Goal: Task Accomplishment & Management: Use online tool/utility

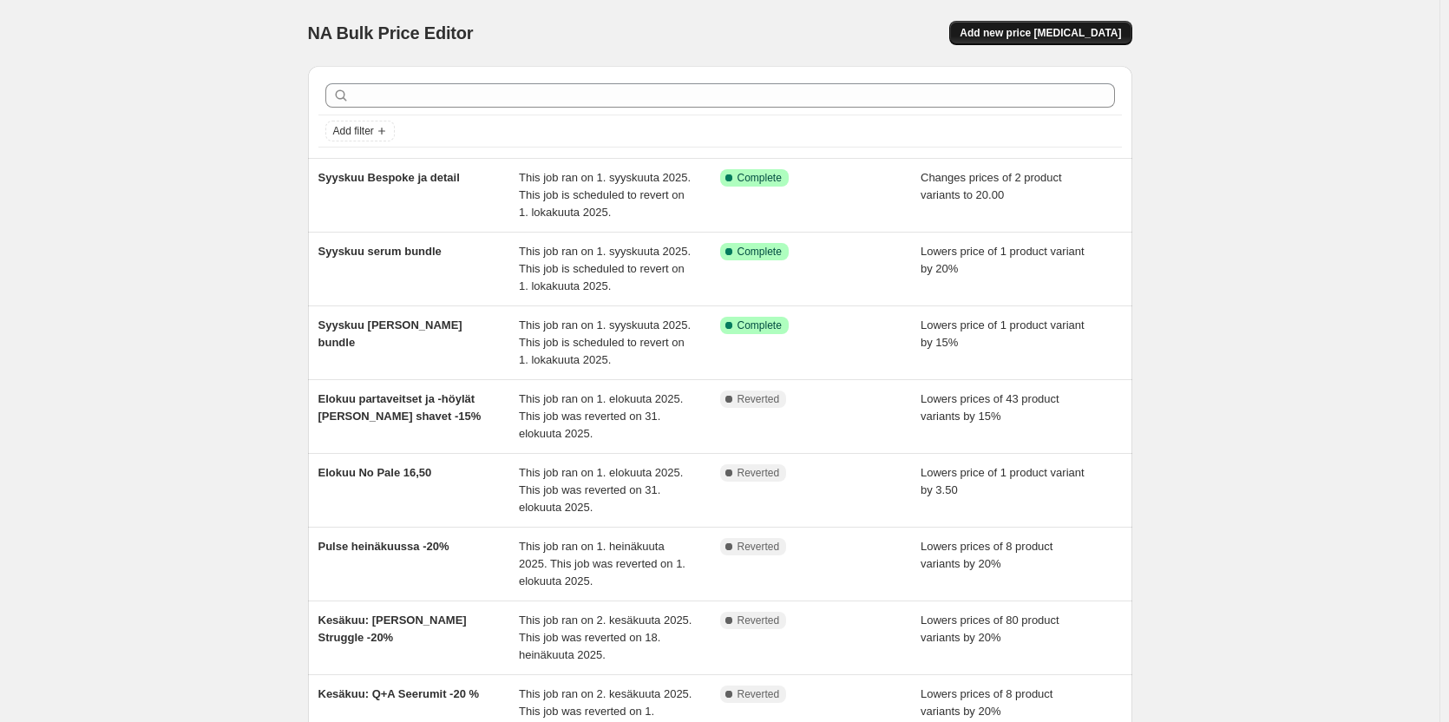
click at [1031, 37] on span "Add new price [MEDICAL_DATA]" at bounding box center [1039, 33] width 161 height 14
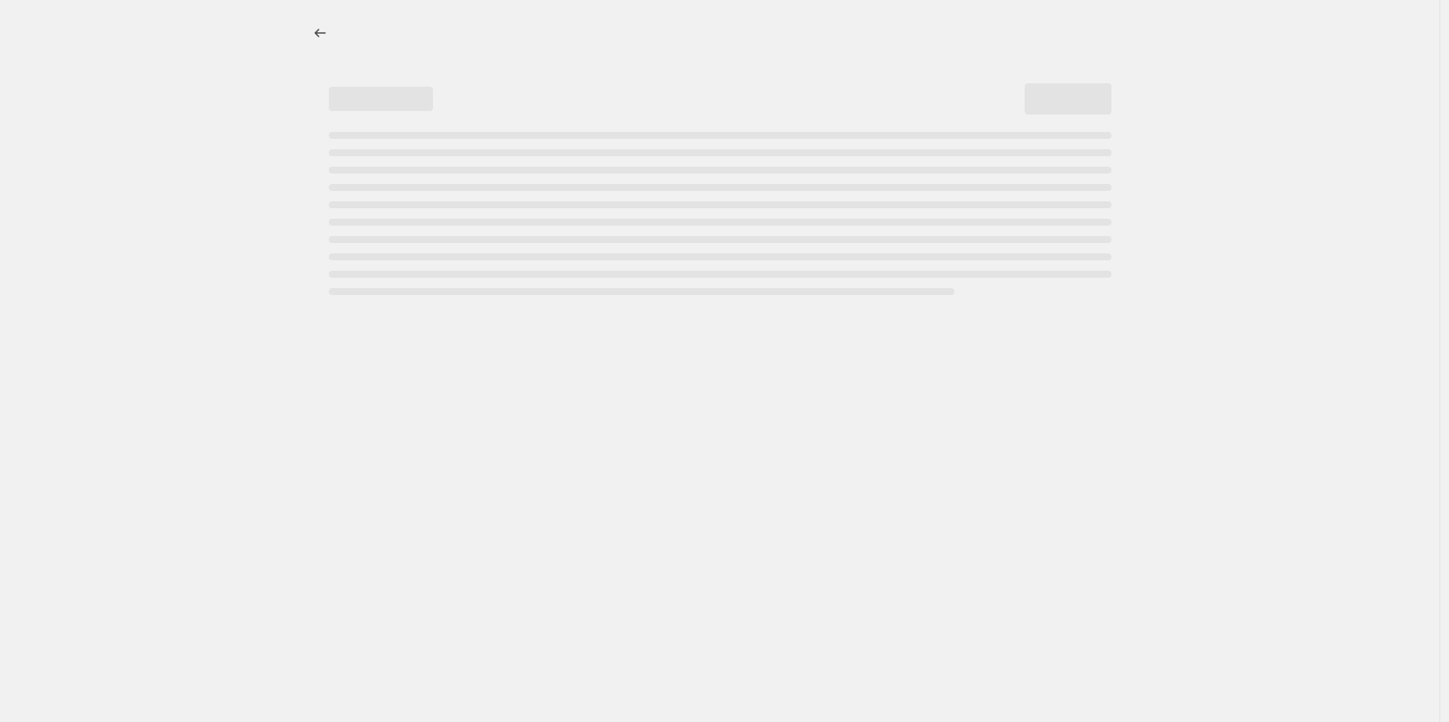
select select "percentage"
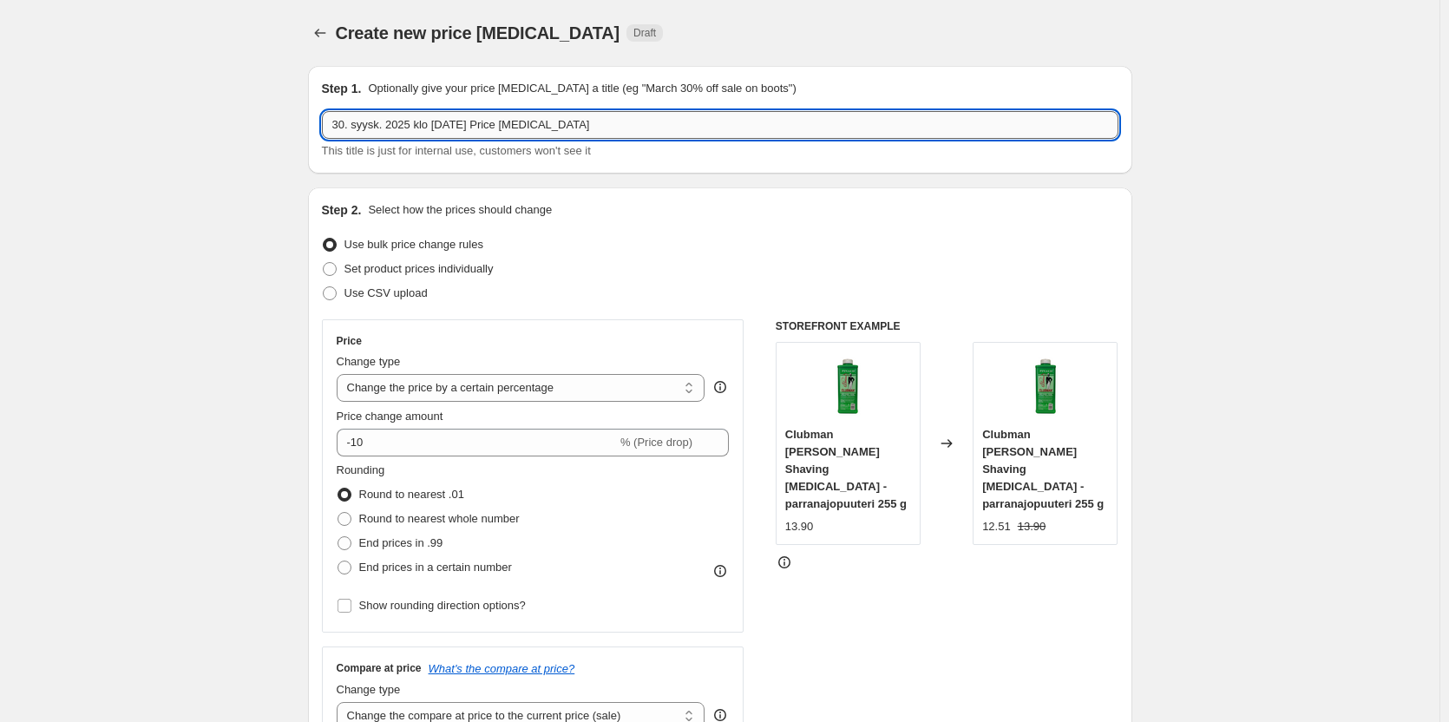
click at [518, 134] on input "30. syysk. 2025 klo [DATE] Price [MEDICAL_DATA]" at bounding box center [720, 125] width 796 height 28
click at [605, 126] on input "30. syysk. 2025 klo [DATE] Price [MEDICAL_DATA]" at bounding box center [720, 125] width 796 height 28
drag, startPoint x: 583, startPoint y: 127, endPoint x: 285, endPoint y: 134, distance: 298.5
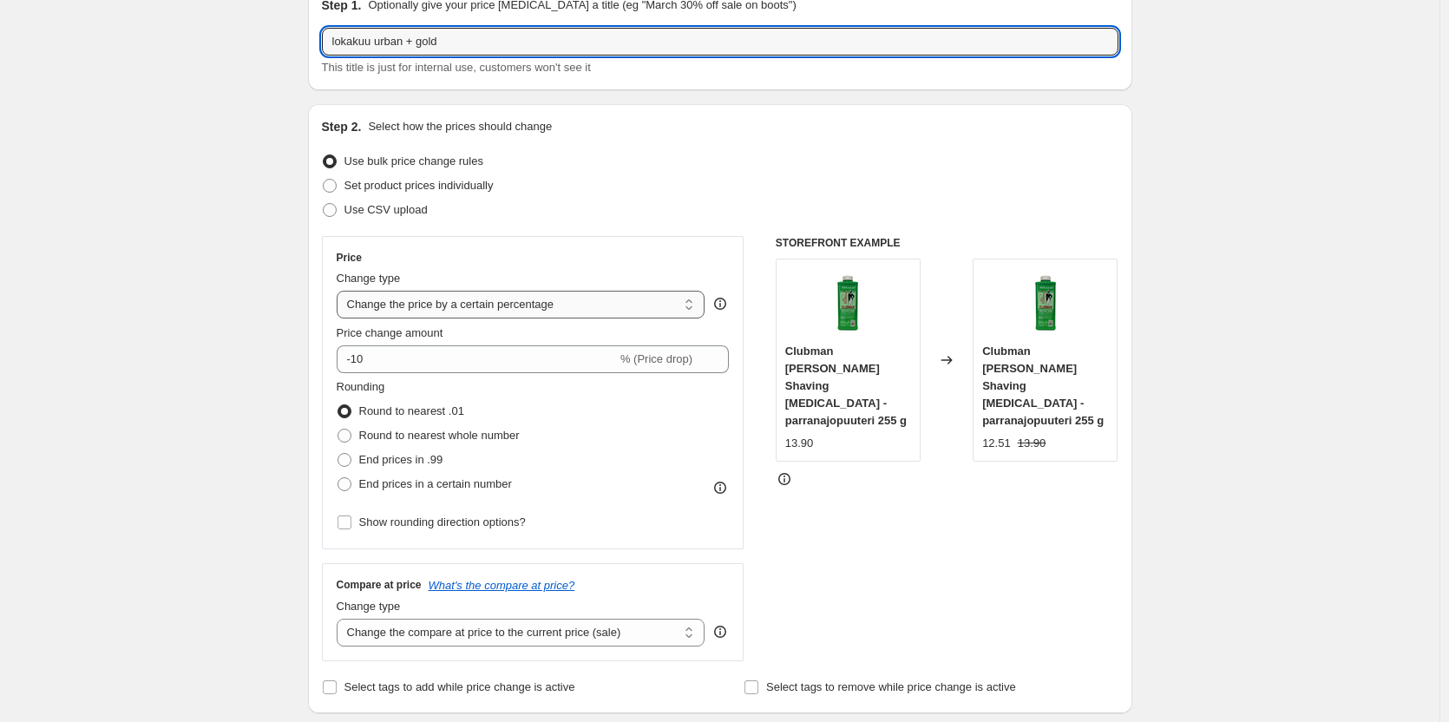
type input "lokakuu urban + gold"
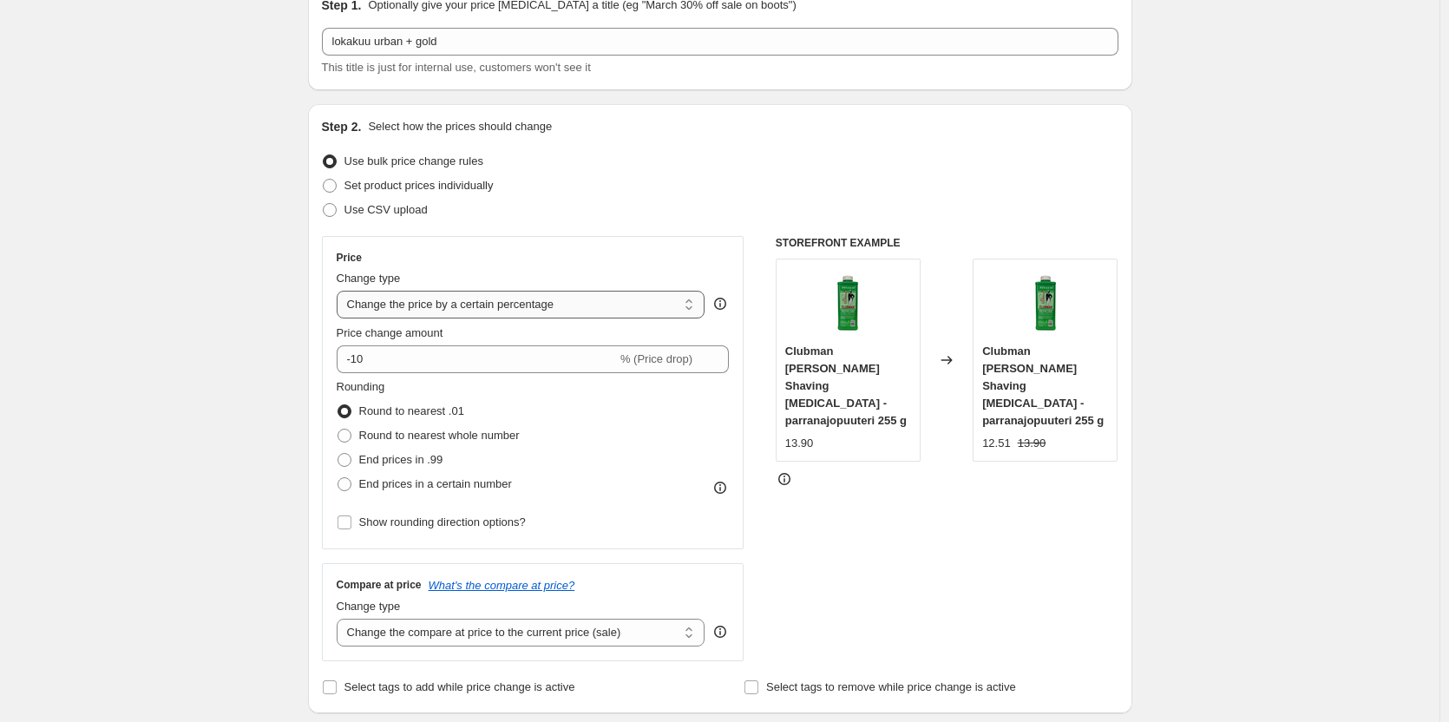
click at [533, 303] on select "Change the price to a certain amount Change the price by a certain amount Chang…" at bounding box center [521, 305] width 369 height 28
click at [340, 291] on select "Change the price to a certain amount Change the price by a certain amount Chang…" at bounding box center [521, 305] width 369 height 28
click at [540, 297] on select "Change the price to a certain amount Change the price by a certain amount Chang…" at bounding box center [521, 305] width 369 height 28
select select "by"
click at [340, 291] on select "Change the price to a certain amount Change the price by a certain amount Chang…" at bounding box center [521, 305] width 369 height 28
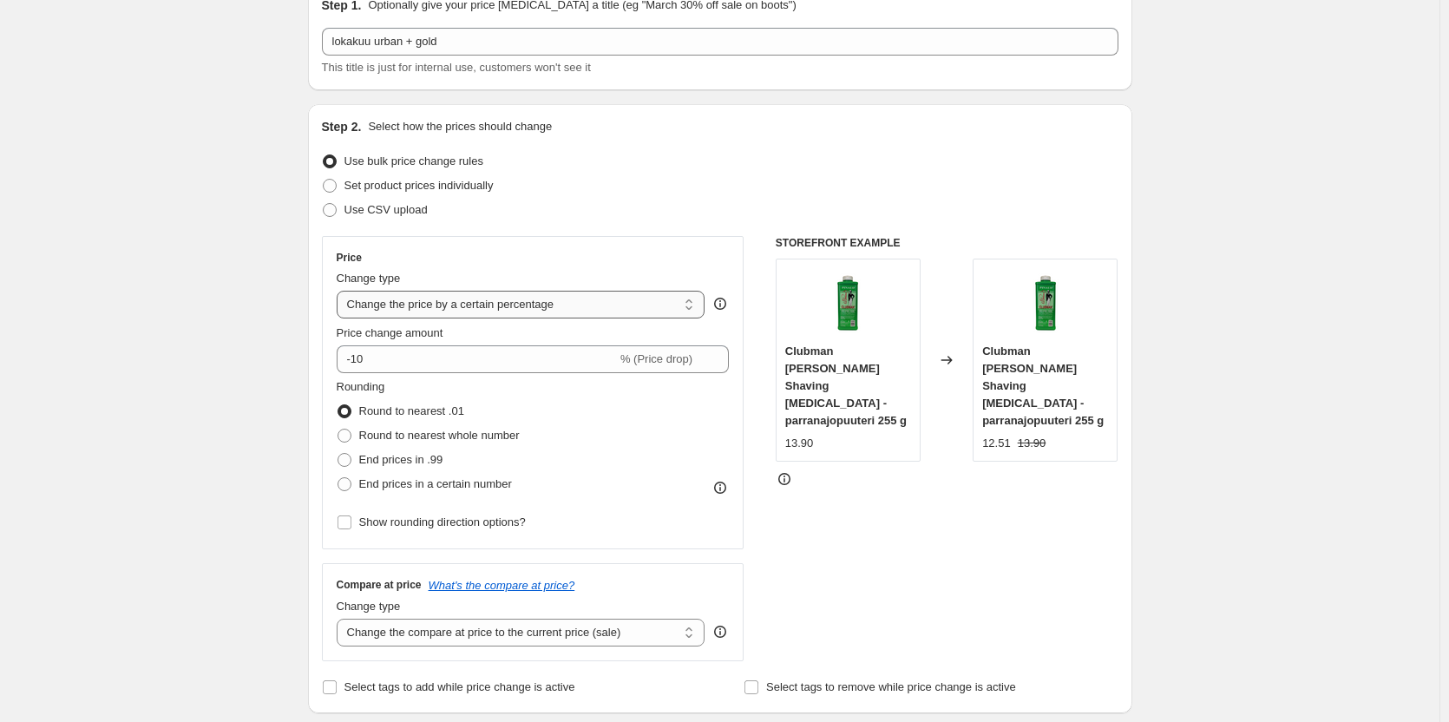
type input "-10.00"
click at [549, 304] on select "Change the price to a certain amount Change the price by a certain amount Chang…" at bounding box center [521, 305] width 369 height 28
select select "to"
click at [340, 291] on select "Change the price to a certain amount Change the price by a certain amount Chang…" at bounding box center [521, 305] width 369 height 28
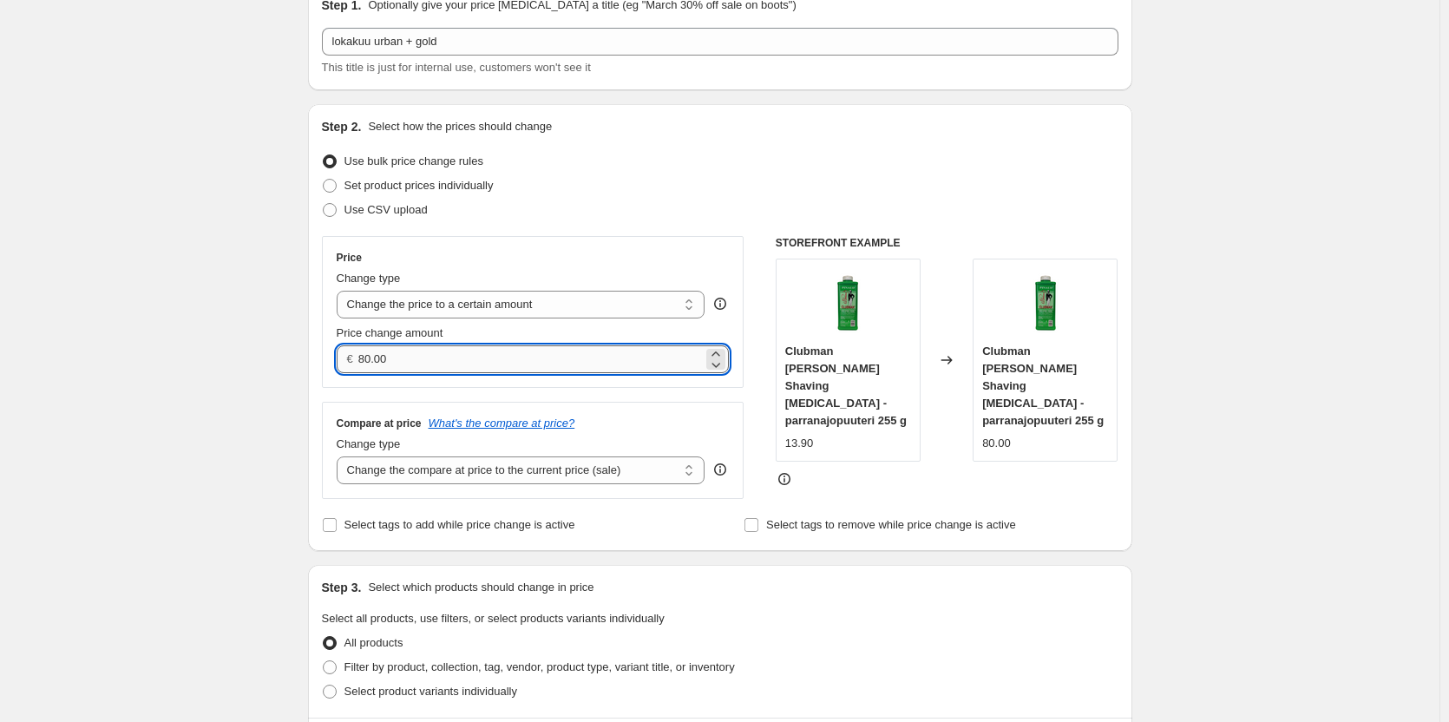
click at [532, 354] on input "80.00" at bounding box center [530, 359] width 344 height 28
type input "8"
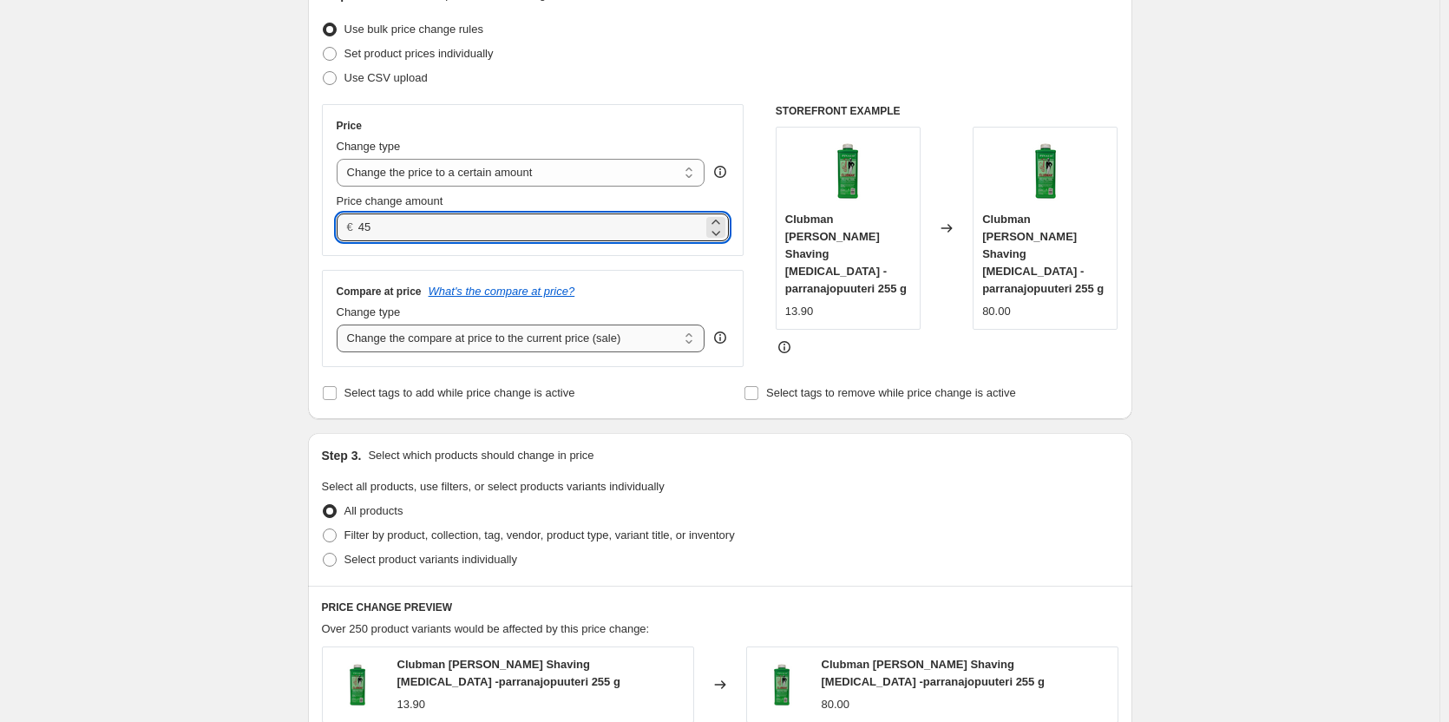
scroll to position [216, 0]
type input "45.00"
click at [449, 557] on span "Select product variants individually" at bounding box center [430, 558] width 173 height 13
click at [324, 553] on input "Select product variants individually" at bounding box center [323, 552] width 1 height 1
radio input "true"
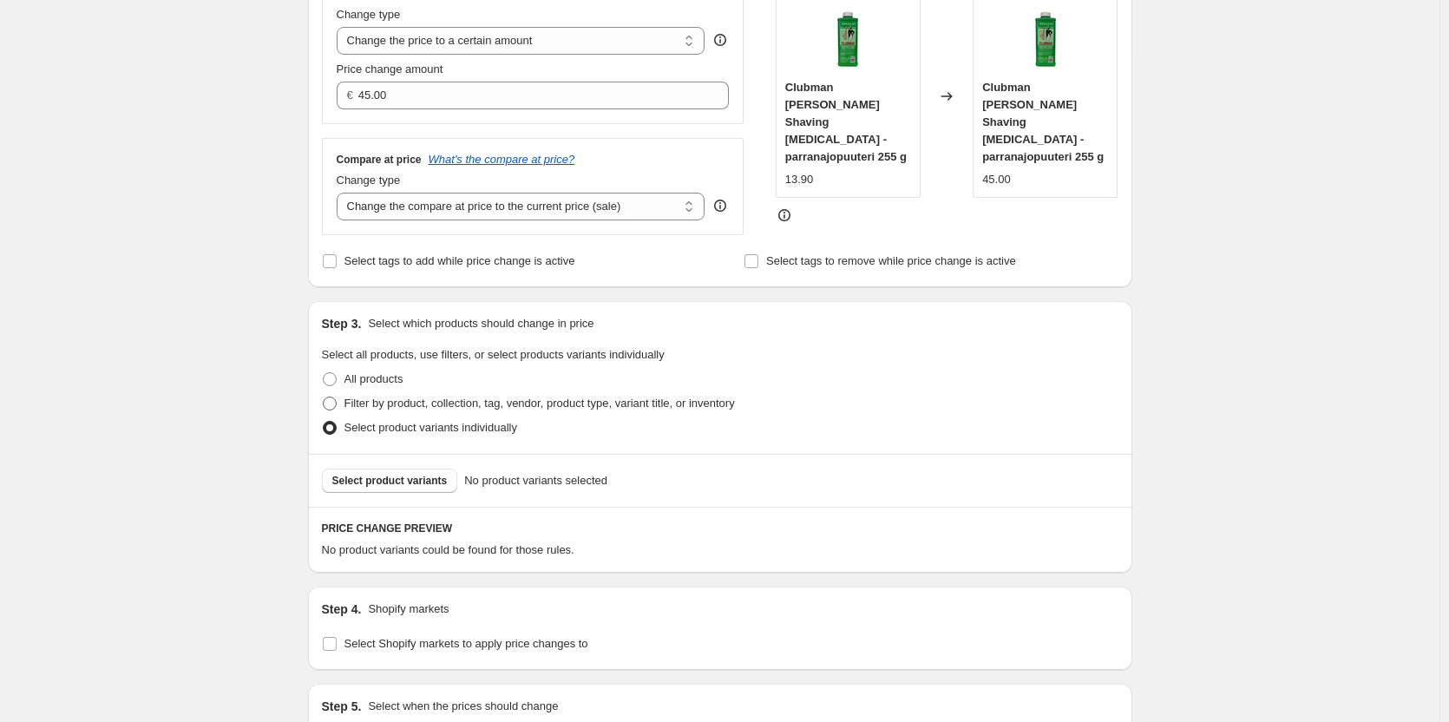
scroll to position [383, 0]
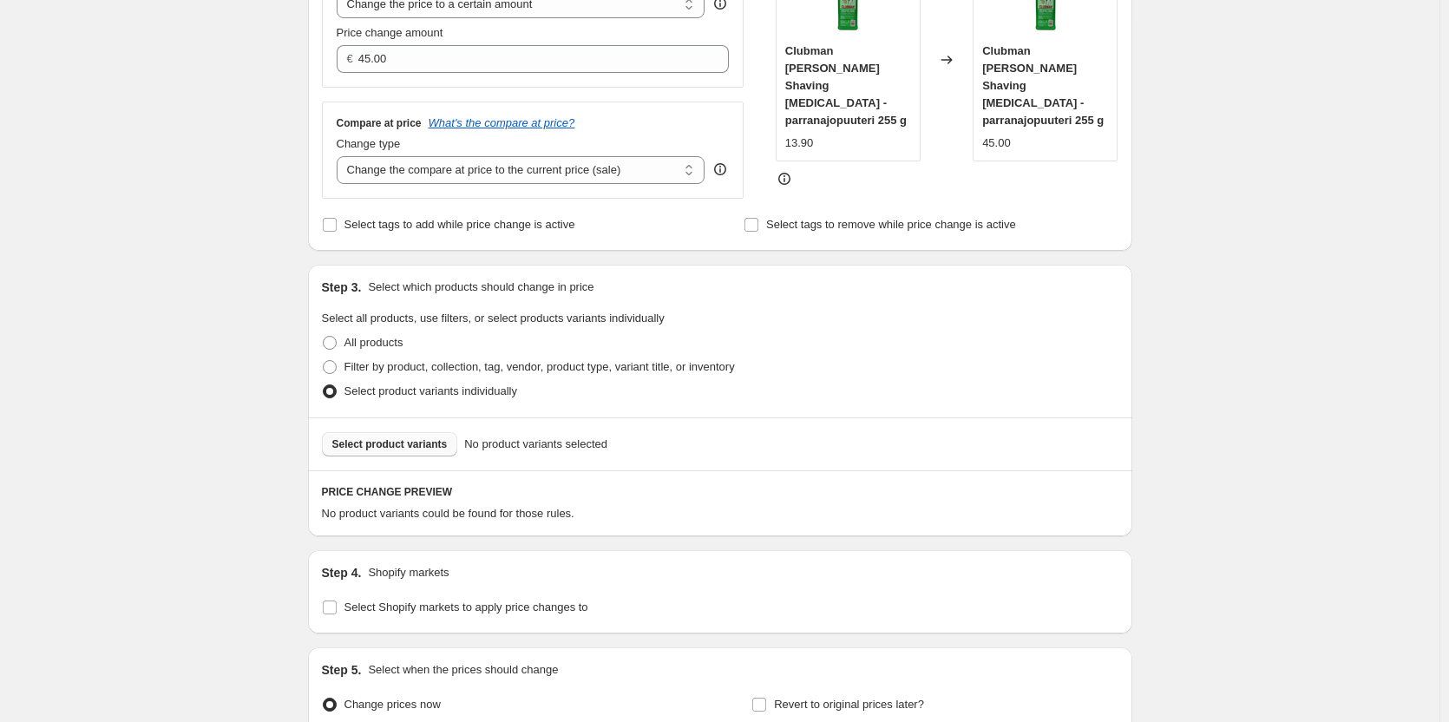
click at [420, 455] on button "Select product variants" at bounding box center [390, 444] width 136 height 24
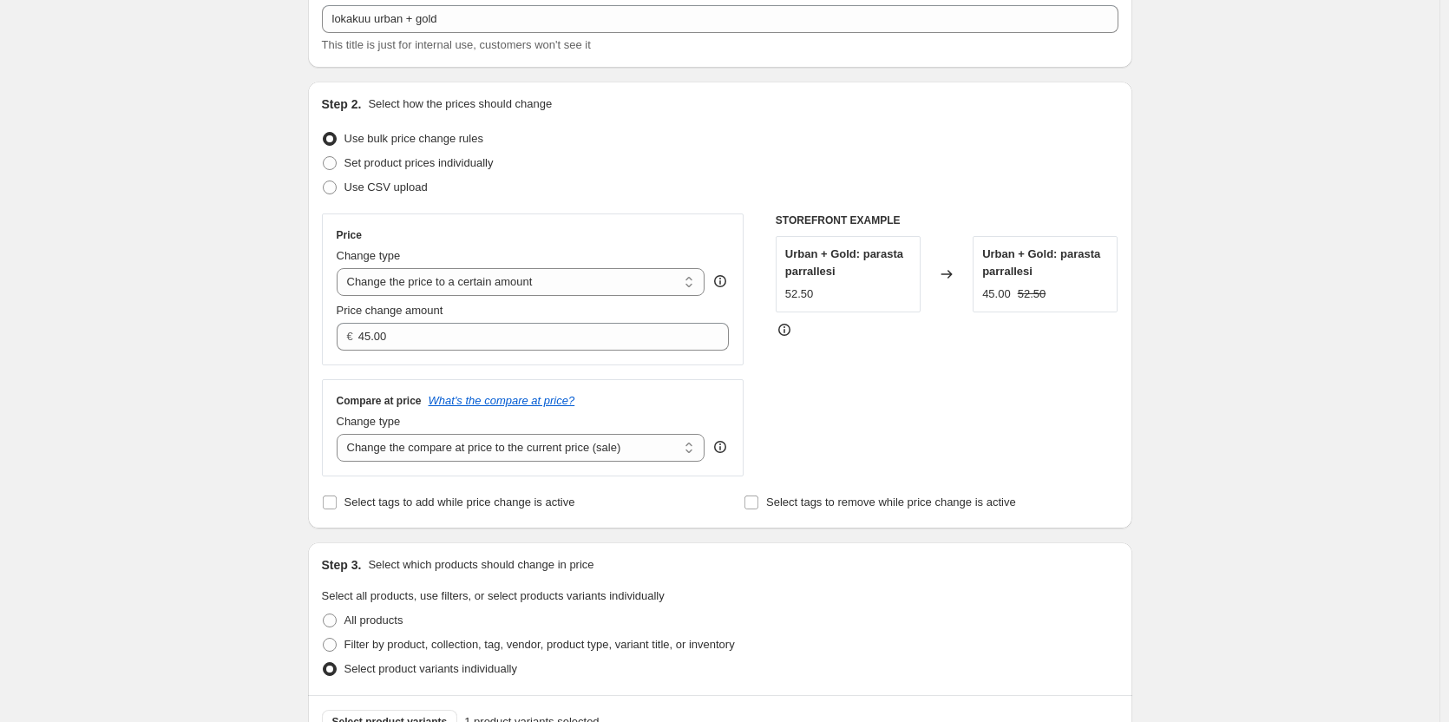
scroll to position [104, 0]
click at [653, 448] on select "Change the compare at price to the current price (sale) Change the compare at p…" at bounding box center [521, 449] width 369 height 28
click at [340, 436] on select "Change the compare at price to the current price (sale) Change the compare at p…" at bounding box center [521, 449] width 369 height 28
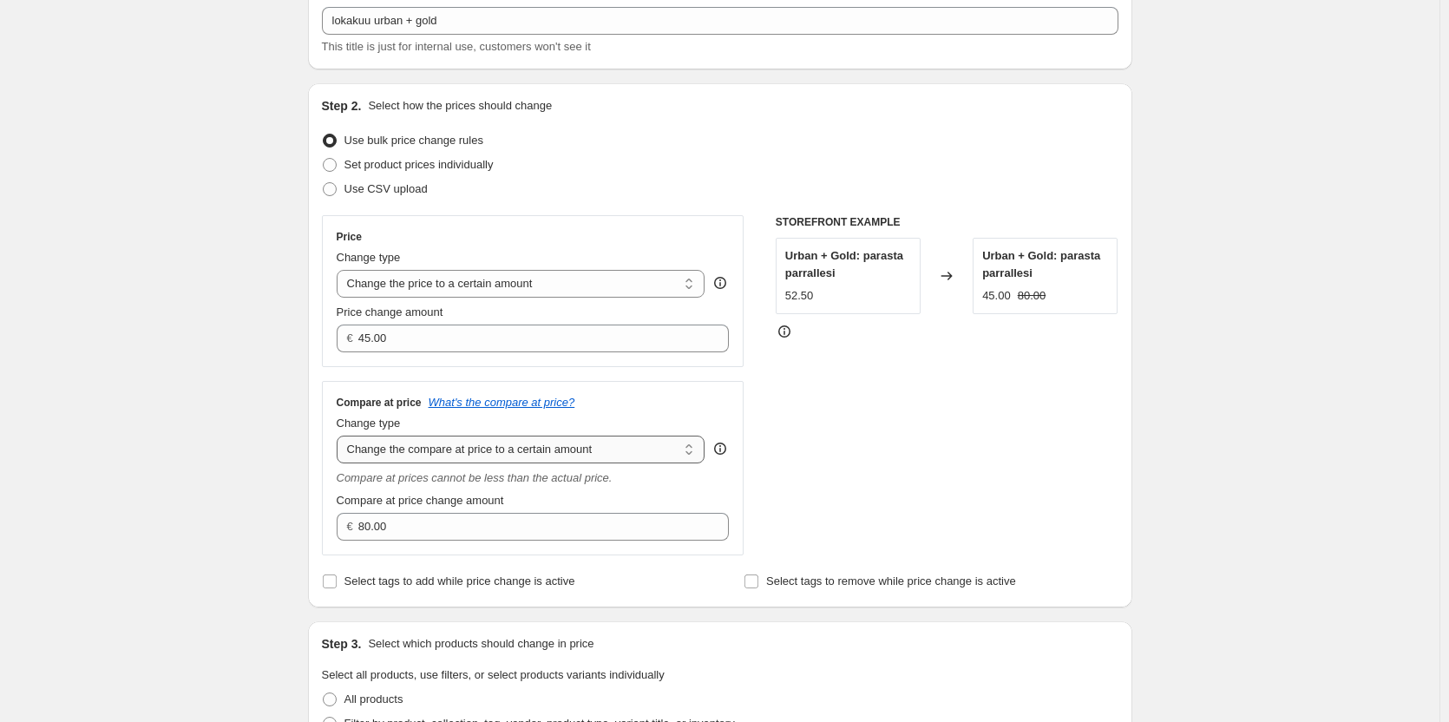
click at [585, 456] on select "Change the compare at price to the current price (sale) Change the compare at p…" at bounding box center [521, 449] width 369 height 28
select select "by"
click at [340, 436] on select "Change the compare at price to the current price (sale) Change the compare at p…" at bounding box center [521, 449] width 369 height 28
type input "-10.00"
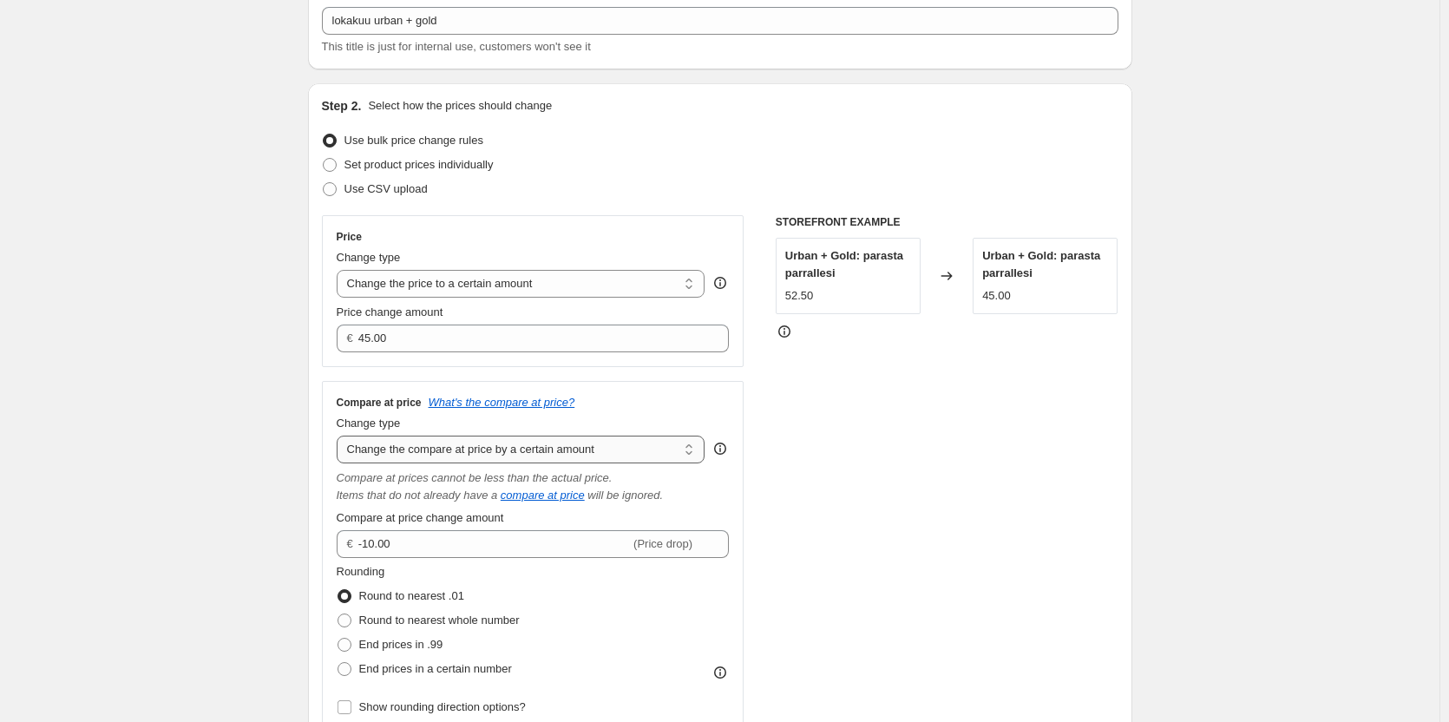
click at [592, 462] on select "Change the compare at price to the current price (sale) Change the compare at p…" at bounding box center [521, 449] width 369 height 28
select select "percentage"
click at [340, 436] on select "Change the compare at price to the current price (sale) Change the compare at p…" at bounding box center [521, 449] width 369 height 28
type input "-15"
click at [599, 450] on select "Change the compare at price to the current price (sale) Change the compare at p…" at bounding box center [521, 449] width 369 height 28
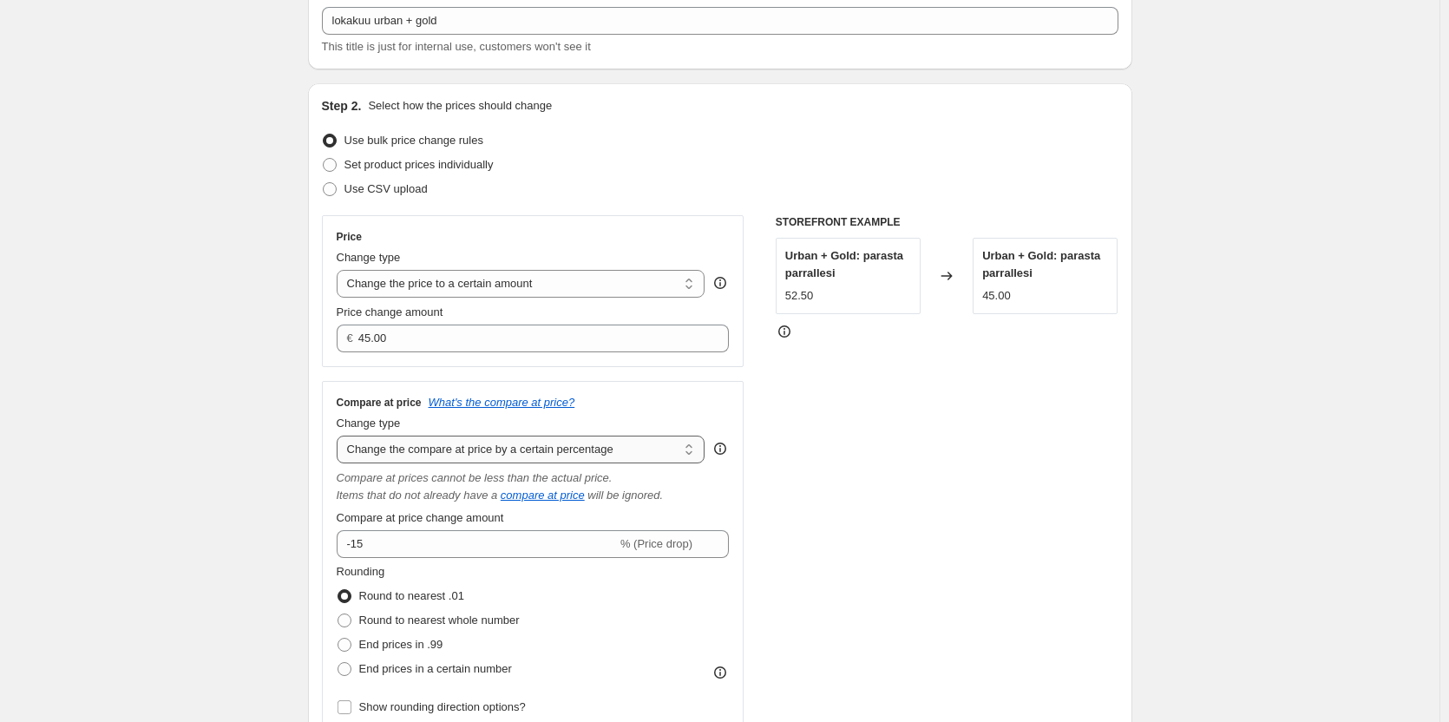
select select "ep"
click at [340, 436] on select "Change the compare at price to the current price (sale) Change the compare at p…" at bounding box center [521, 449] width 369 height 28
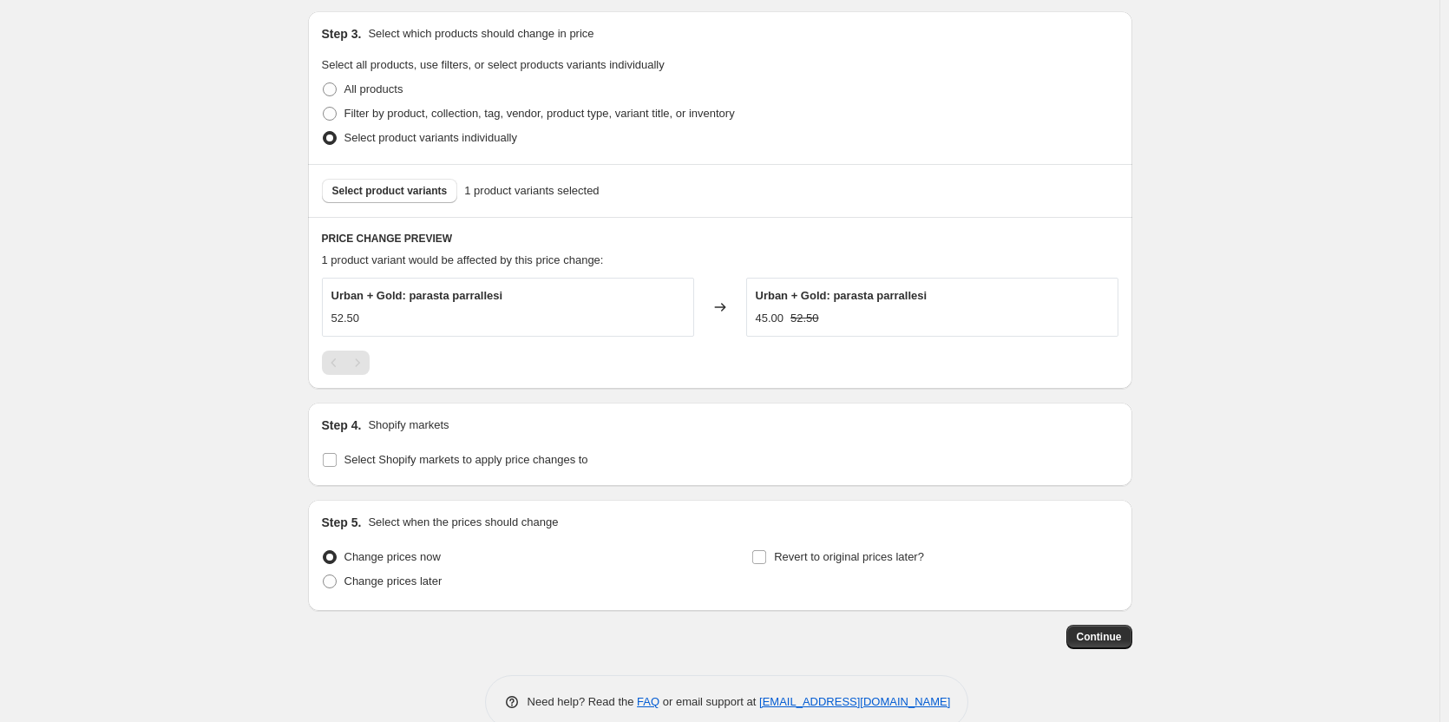
scroll to position [638, 0]
click at [422, 582] on span "Change prices later" at bounding box center [393, 579] width 98 height 13
click at [324, 574] on input "Change prices later" at bounding box center [323, 573] width 1 height 1
radio input "true"
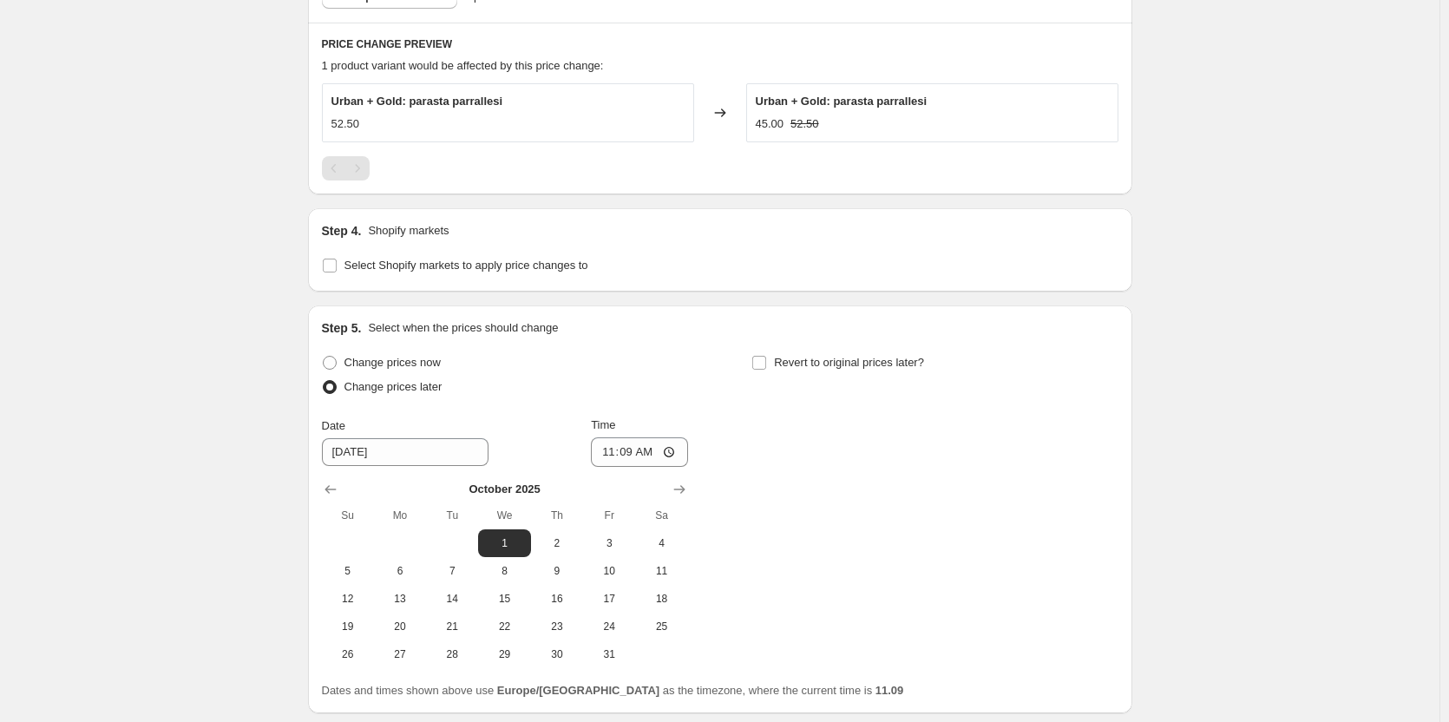
scroll to position [831, 0]
click at [513, 548] on span "1" at bounding box center [504, 543] width 38 height 14
click at [664, 463] on input "11:09" at bounding box center [639, 451] width 97 height 29
type input "00:09"
click at [653, 456] on input "00:09" at bounding box center [639, 451] width 97 height 29
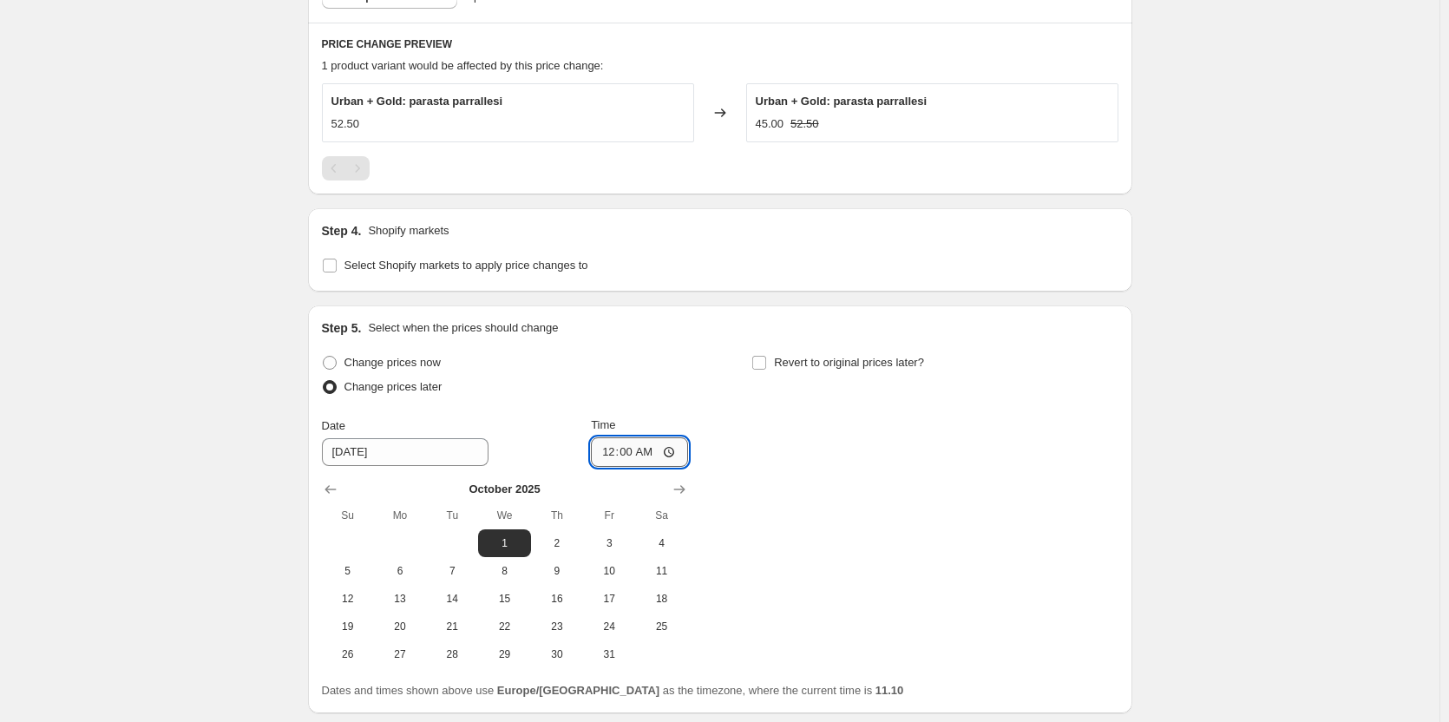
type input "00:01"
click at [653, 457] on input "00:01" at bounding box center [639, 451] width 97 height 29
click at [761, 460] on div "Change prices now Change prices later Date [DATE] Time 00:[DATE] Mo Tu We Th Fr…" at bounding box center [720, 509] width 796 height 318
click at [803, 376] on div "Revert to original prices later?" at bounding box center [934, 376] width 366 height 52
click at [802, 368] on span "Revert to original prices later?" at bounding box center [849, 362] width 150 height 13
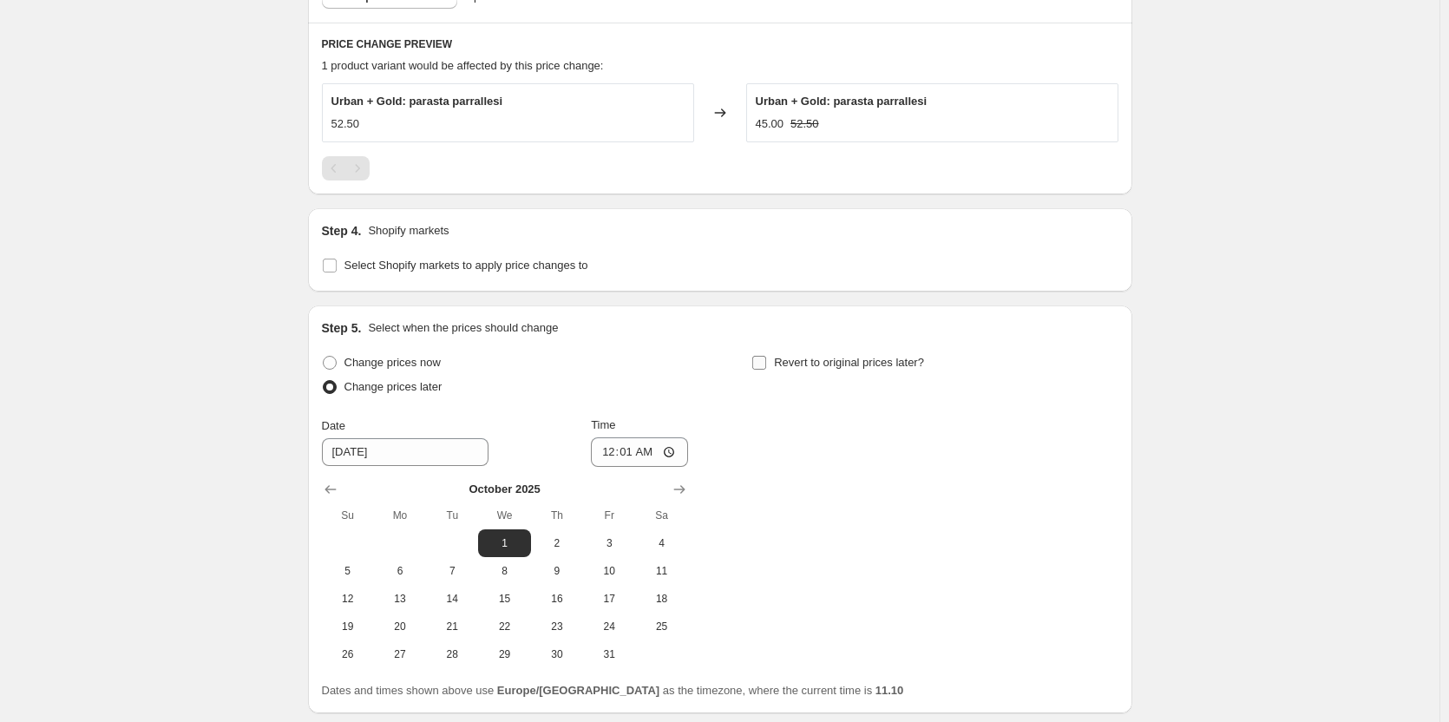
click at [766, 368] on input "Revert to original prices later?" at bounding box center [759, 363] width 14 height 14
checkbox input "true"
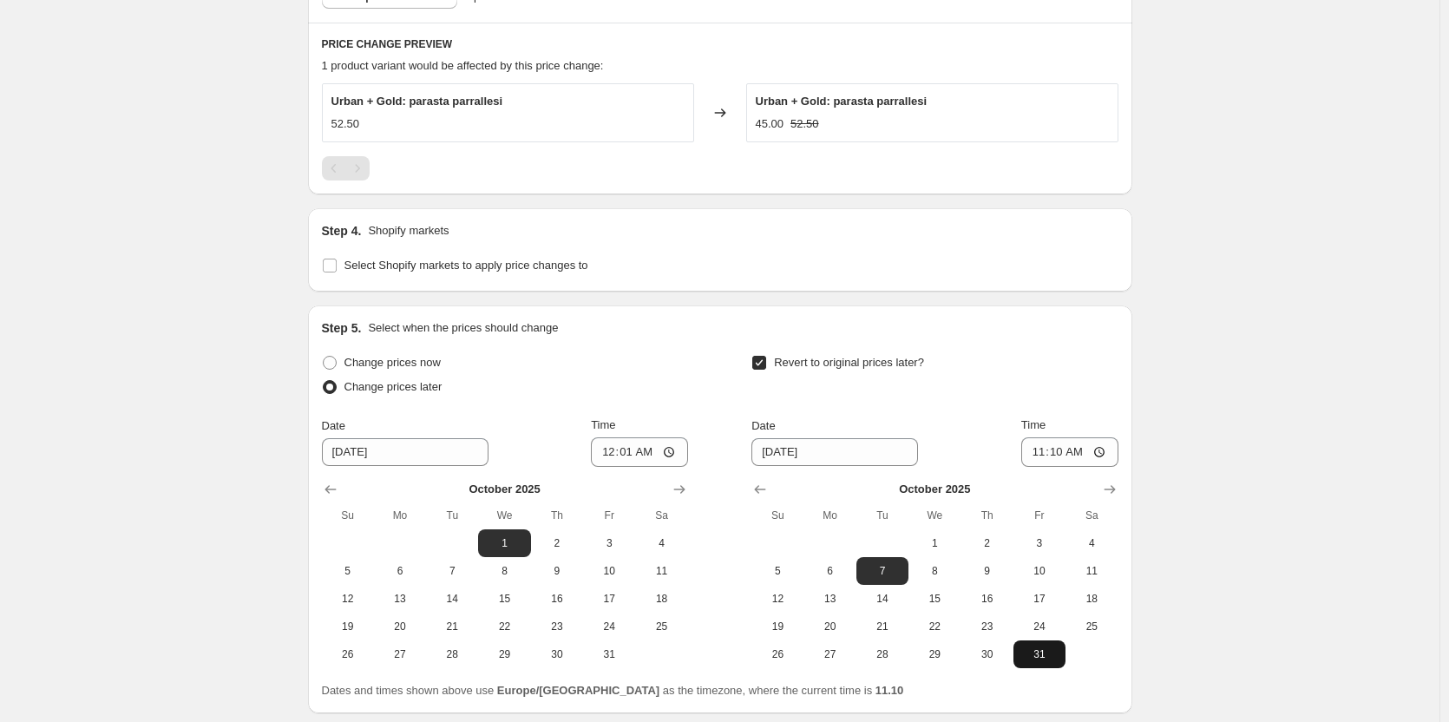
click at [1051, 658] on span "31" at bounding box center [1039, 654] width 38 height 14
type input "[DATE]"
click at [1072, 444] on input "11:10" at bounding box center [1069, 451] width 97 height 29
type input "23:10"
click at [1115, 491] on icon "Show next month, November 2025" at bounding box center [1109, 489] width 17 height 17
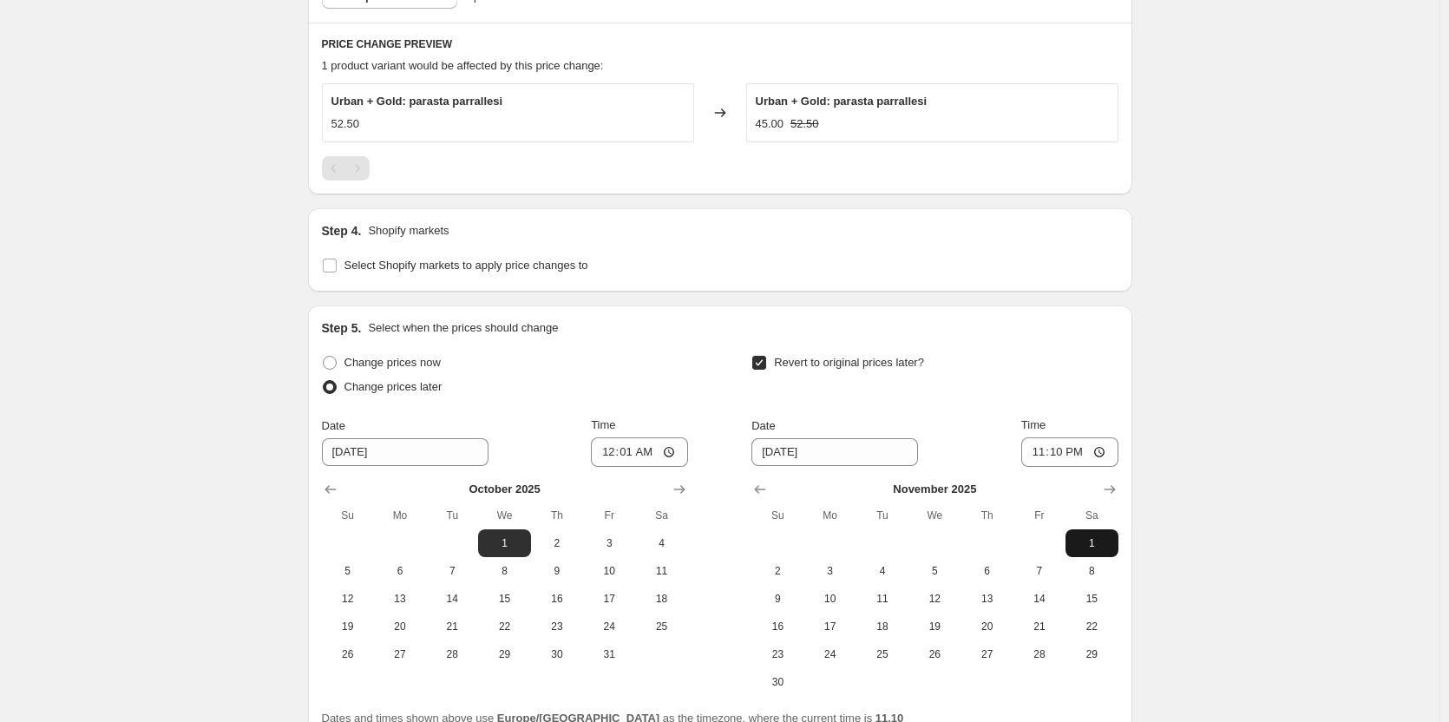
click at [1099, 536] on span "1" at bounding box center [1091, 543] width 38 height 14
type input "[DATE]"
click at [1064, 461] on input "23:10" at bounding box center [1069, 451] width 97 height 29
type input "00:01"
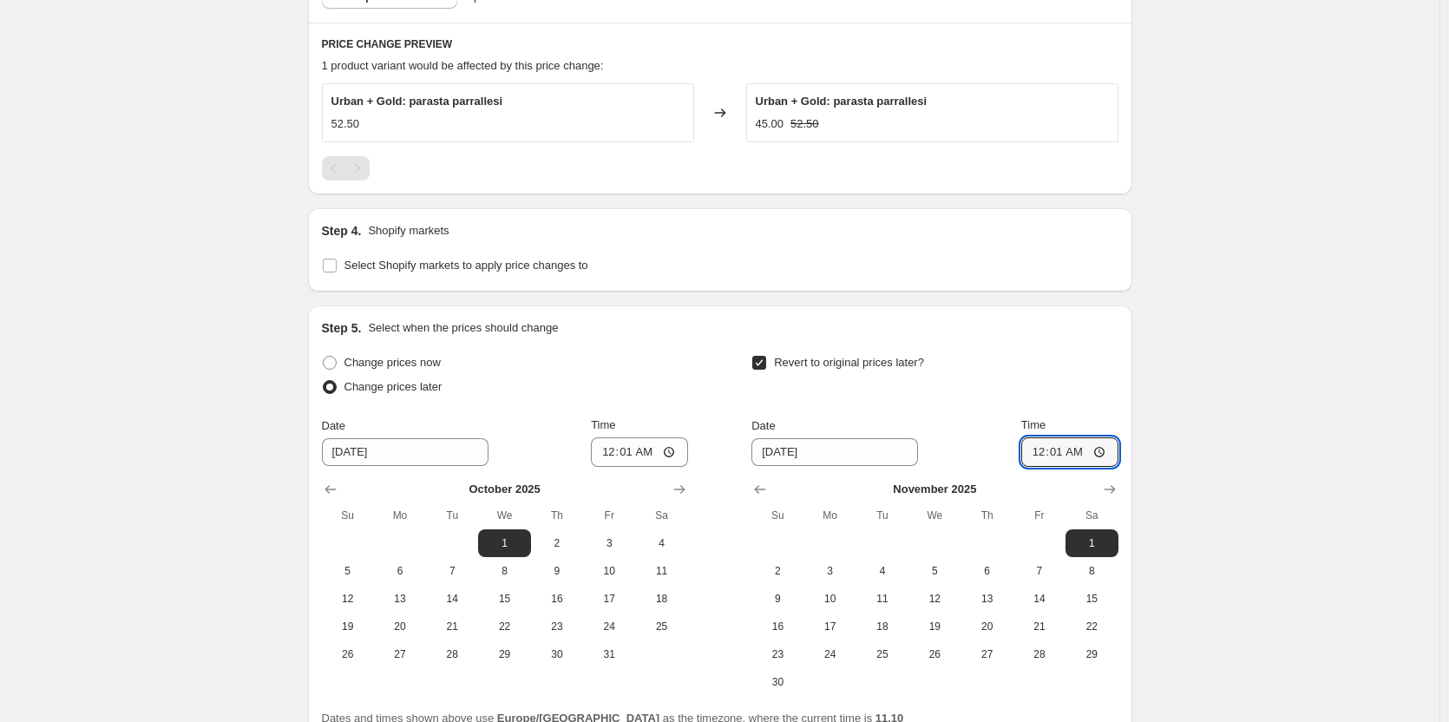
click at [1218, 441] on div "Create new price [MEDICAL_DATA]. This page is ready Create new price [MEDICAL_D…" at bounding box center [719, 27] width 1439 height 1716
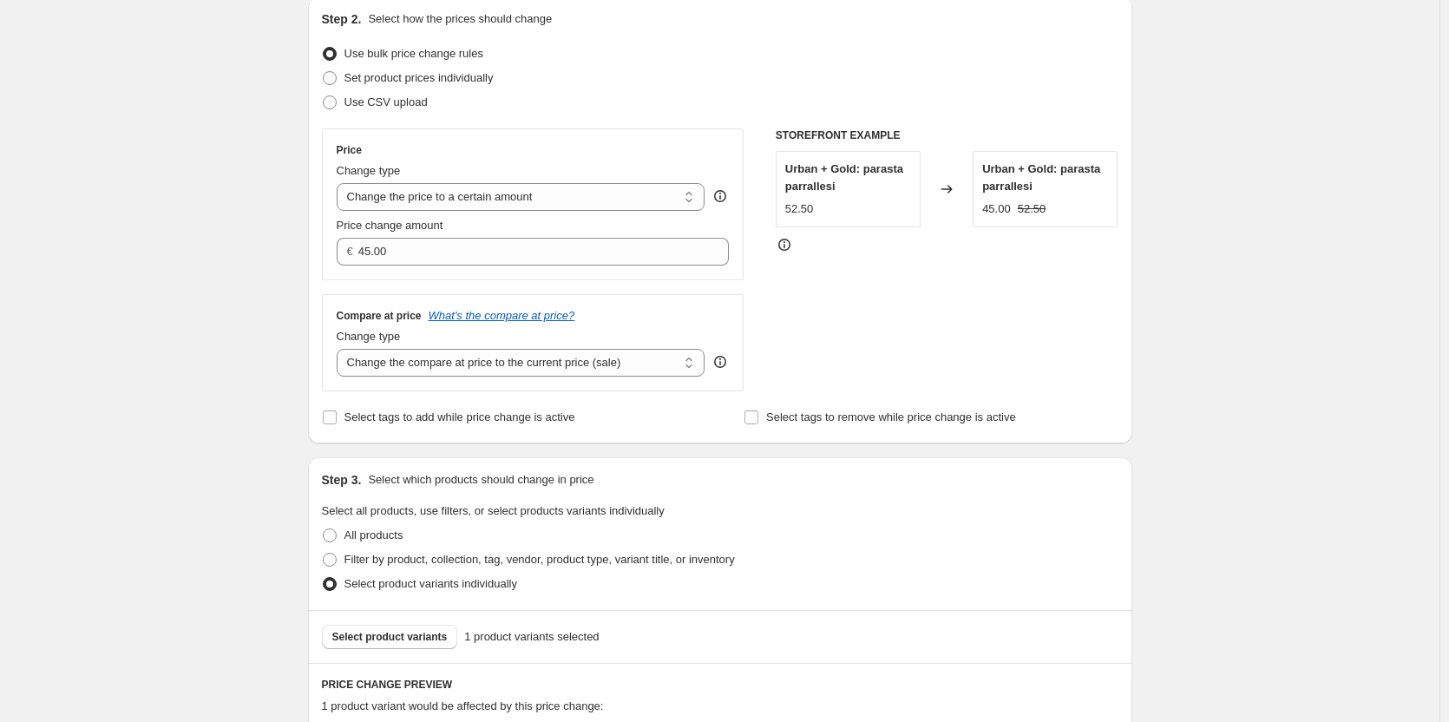
scroll to position [190, 0]
click at [610, 192] on select "Change the price to a certain amount Change the price by a certain amount Chang…" at bounding box center [521, 198] width 369 height 28
drag, startPoint x: 530, startPoint y: 190, endPoint x: 477, endPoint y: 191, distance: 52.9
click at [477, 191] on select "Change the price to a certain amount Change the price by a certain amount Chang…" at bounding box center [521, 198] width 369 height 28
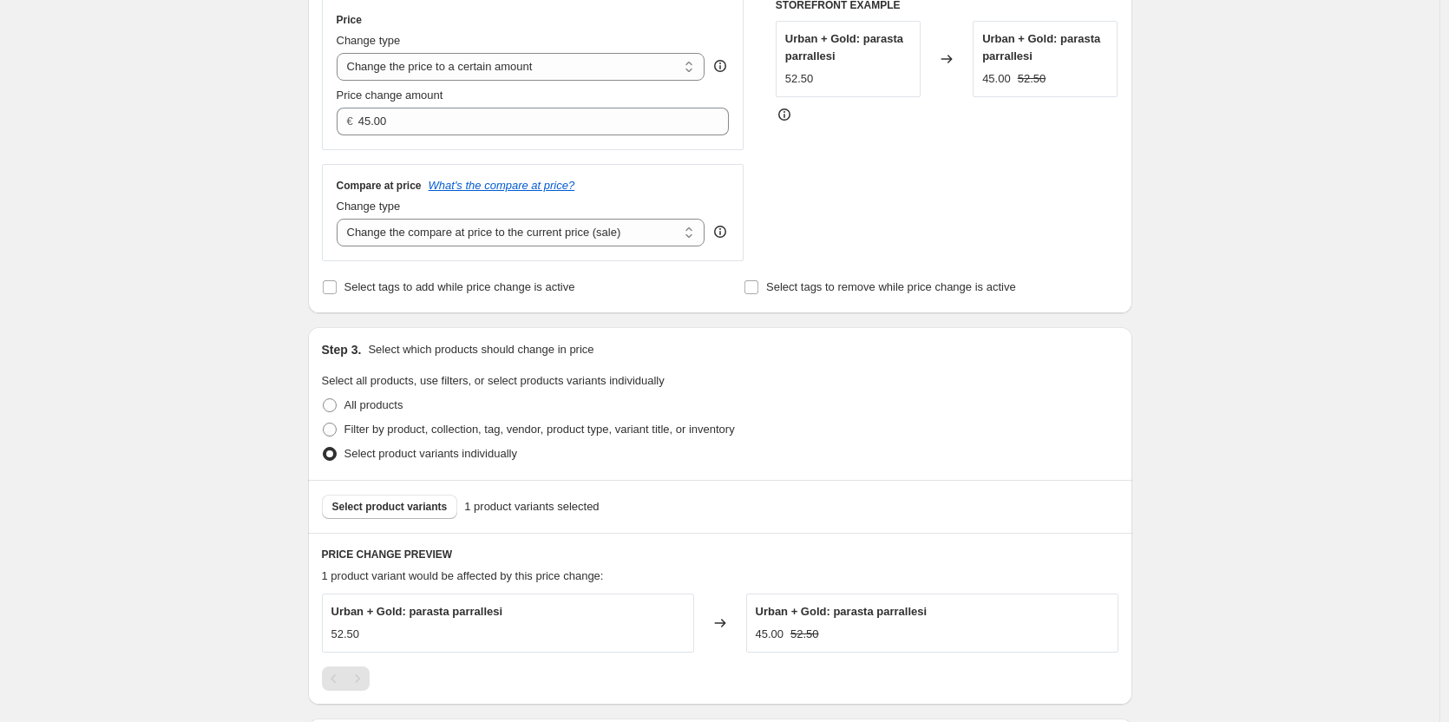
scroll to position [226, 0]
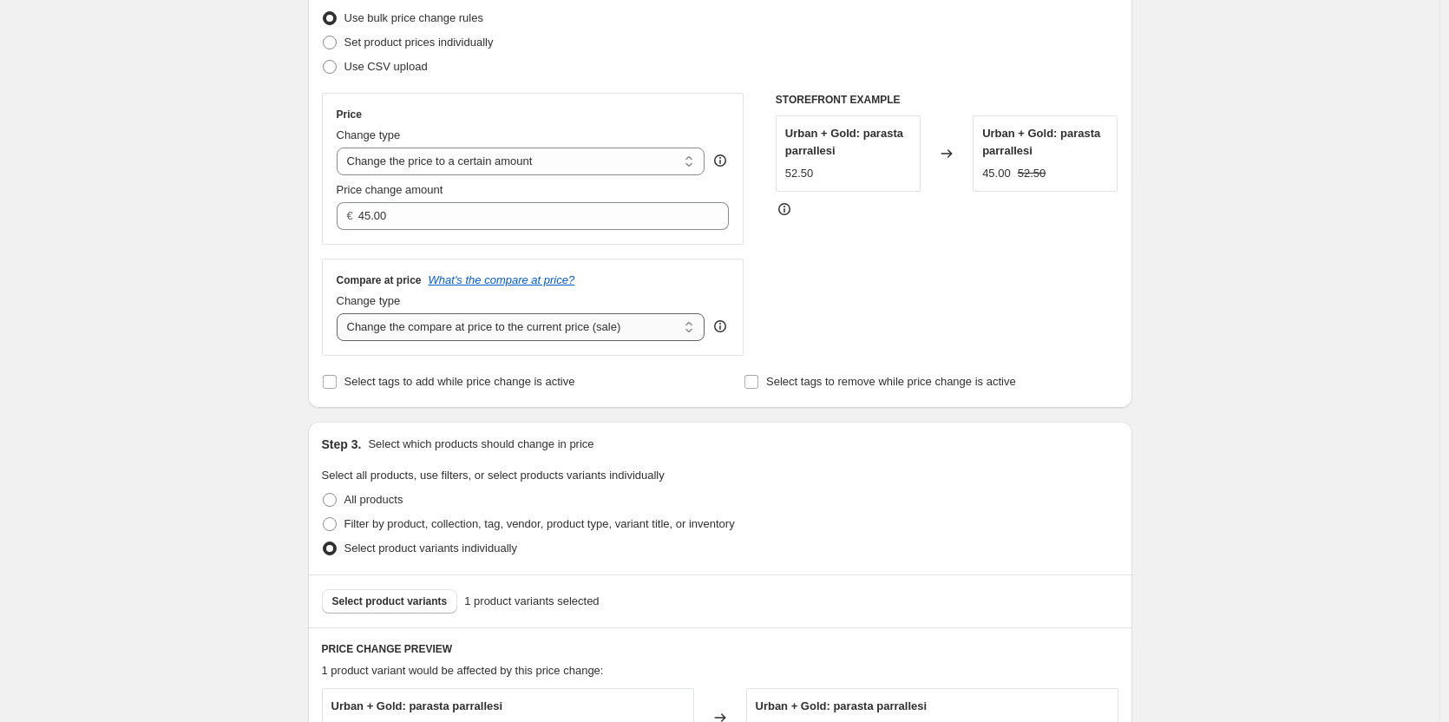
click at [577, 331] on select "Change the compare at price to the current price (sale) Change the compare at p…" at bounding box center [521, 327] width 369 height 28
select select "remove"
click at [340, 314] on select "Change the compare at price to the current price (sale) Change the compare at p…" at bounding box center [521, 327] width 369 height 28
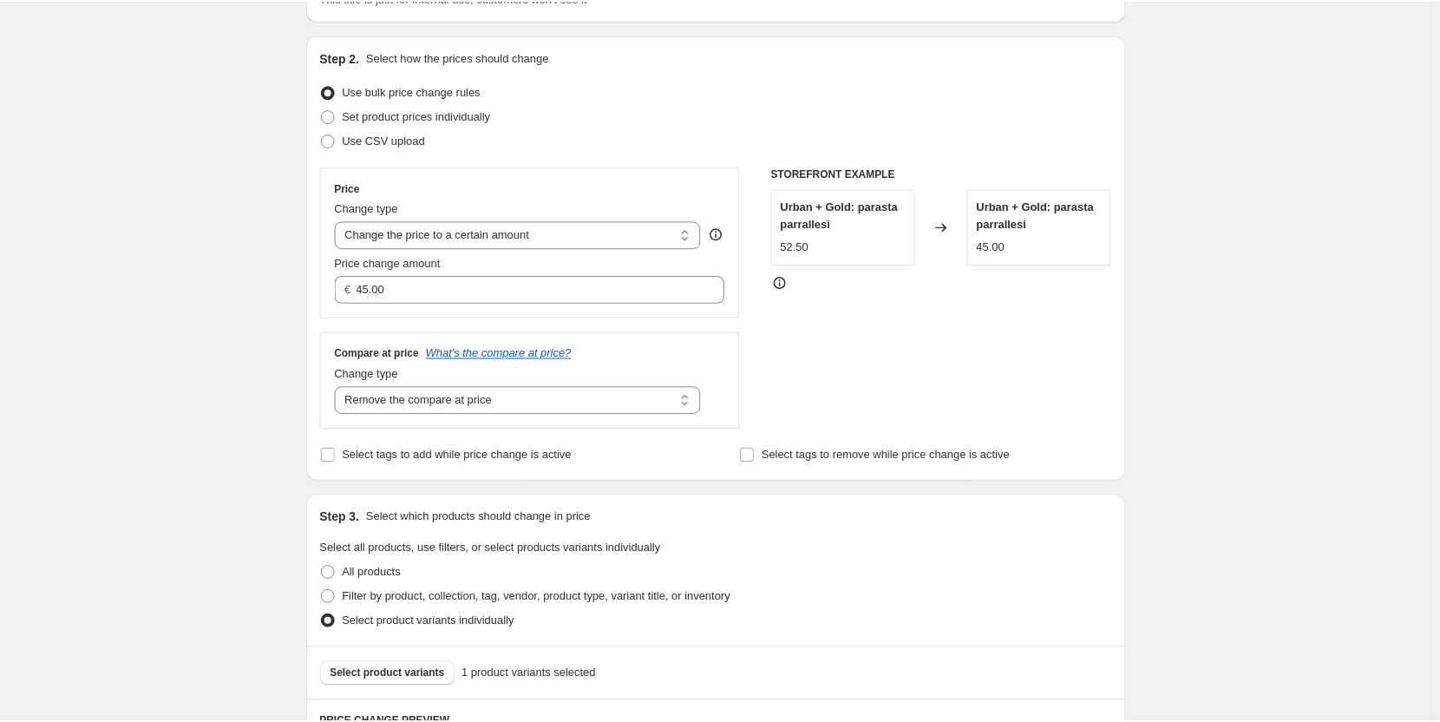
scroll to position [0, 0]
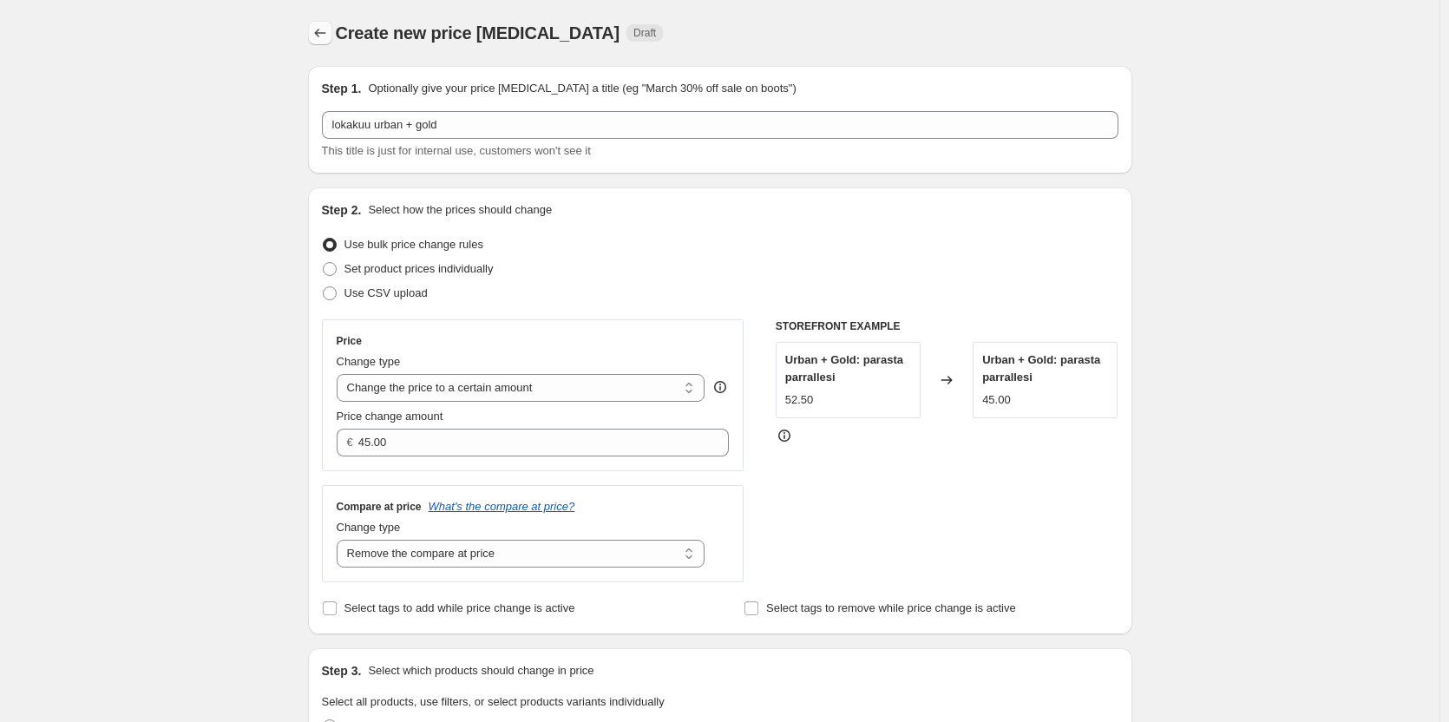
click at [329, 38] on icon "Price change jobs" at bounding box center [319, 32] width 17 height 17
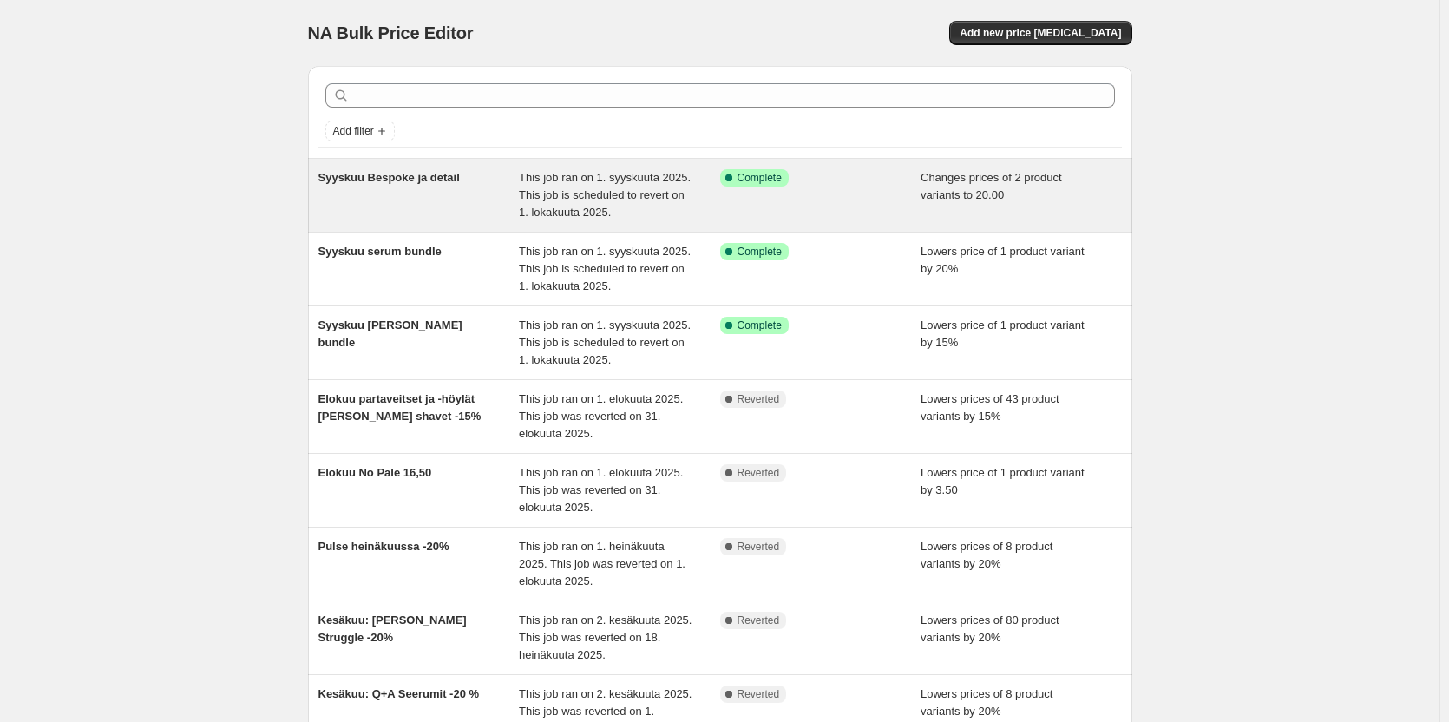
click at [426, 183] on span "Syyskuu Bespoke ja detail" at bounding box center [388, 177] width 141 height 13
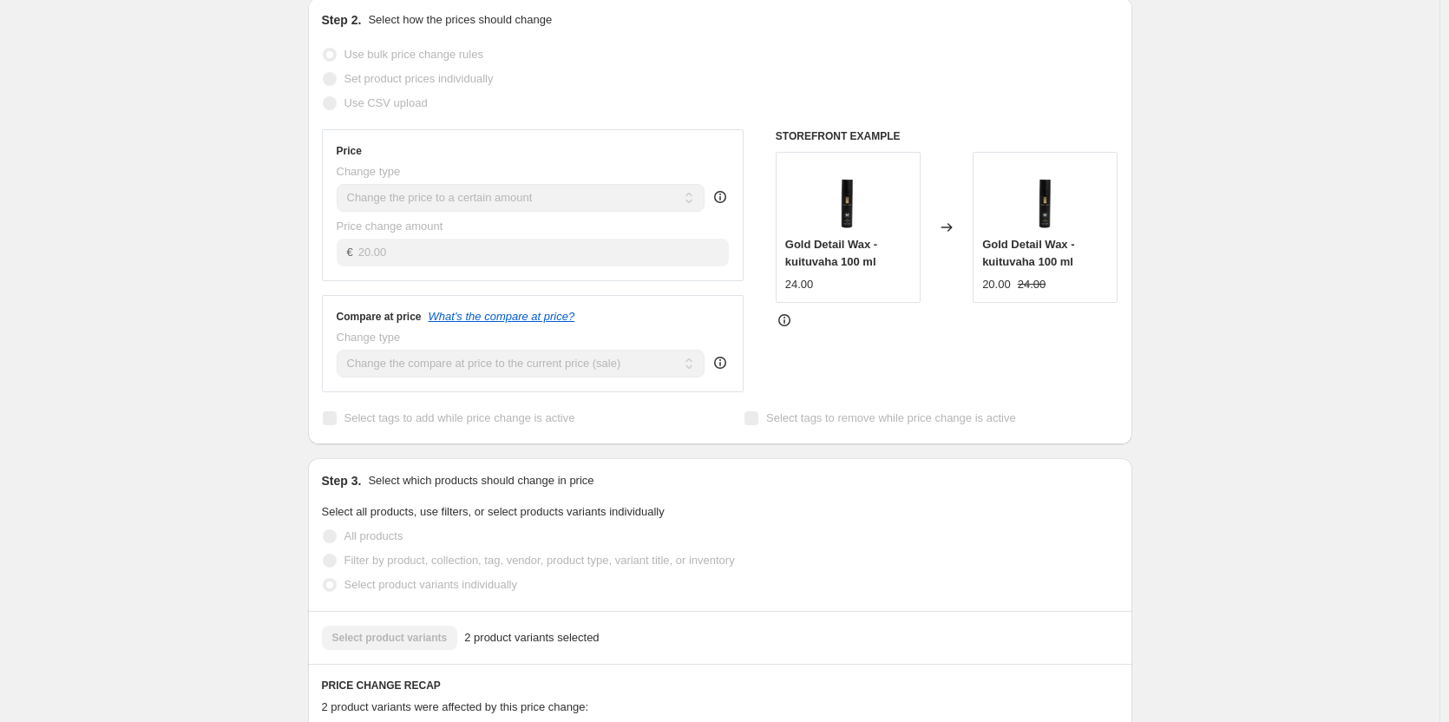
scroll to position [412, 0]
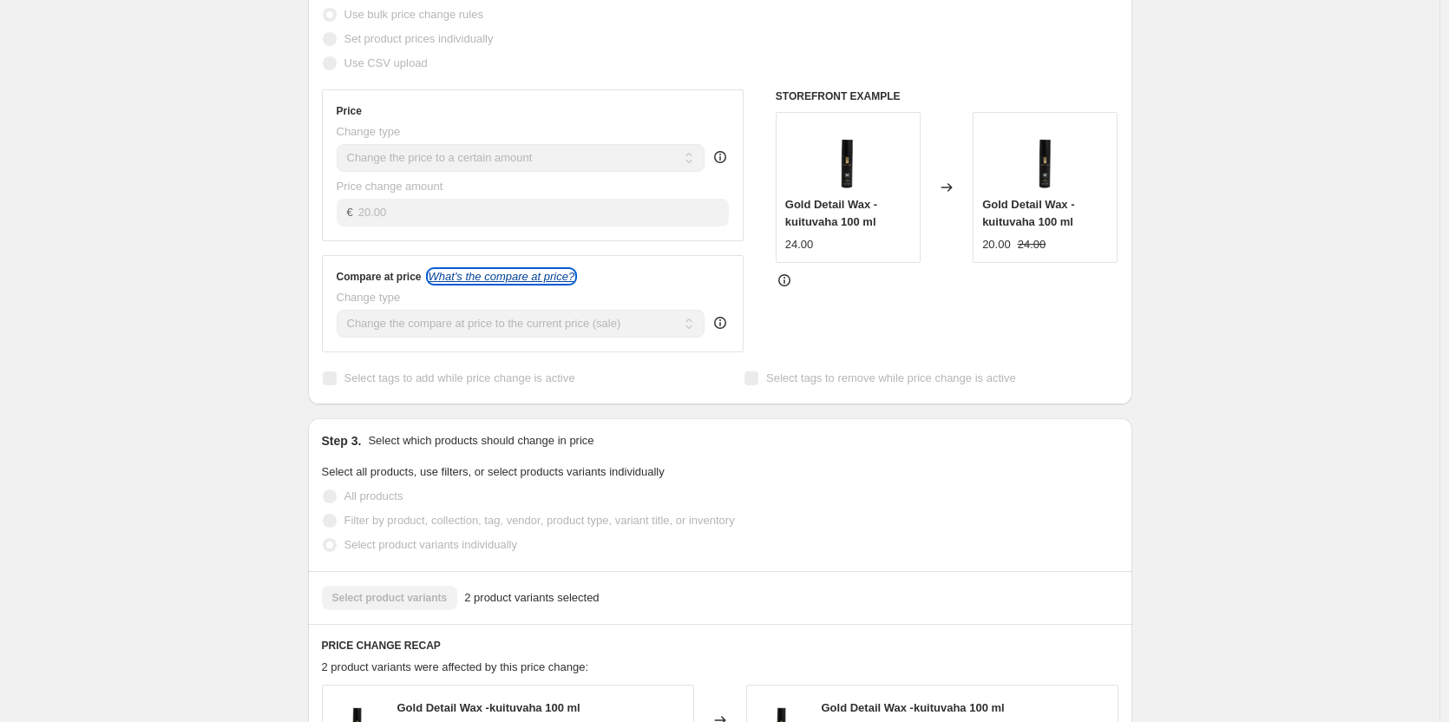
click at [545, 278] on icon "What's the compare at price?" at bounding box center [502, 276] width 147 height 13
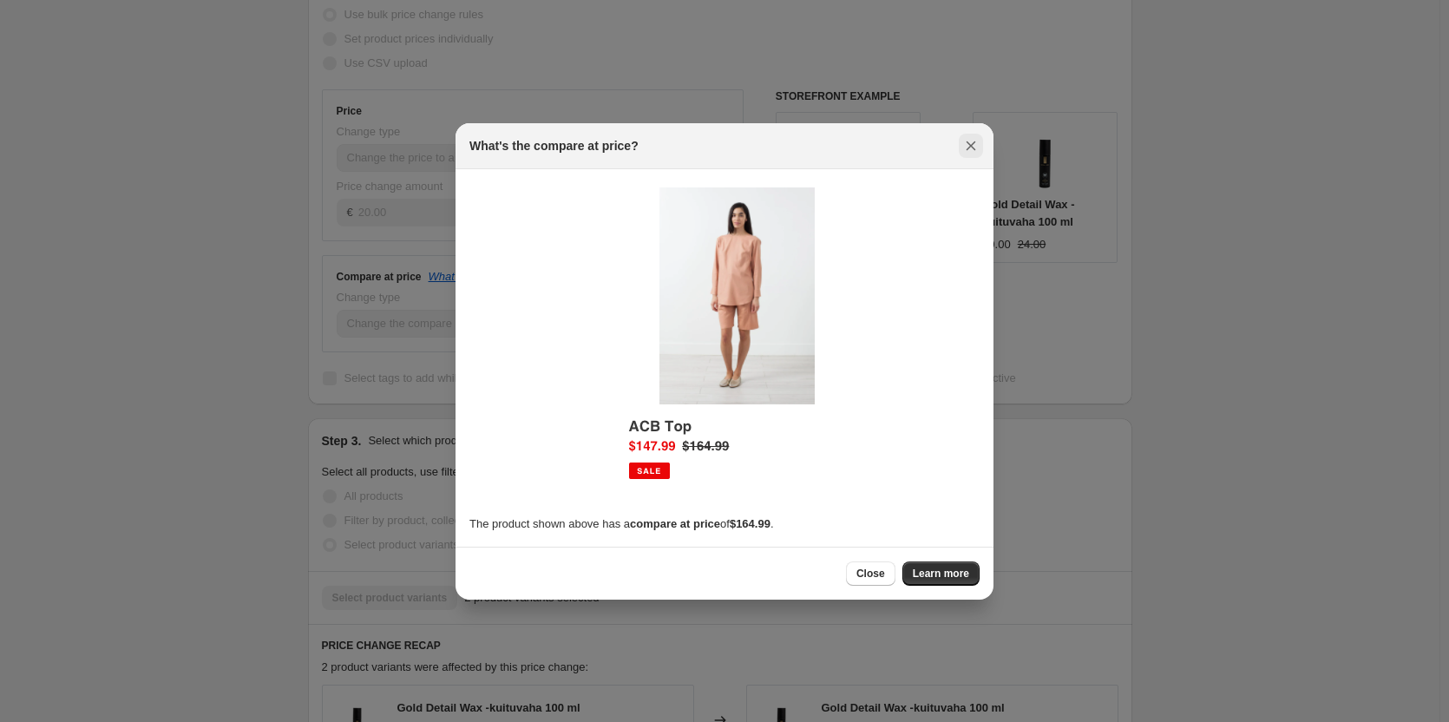
click at [966, 148] on icon "Close" at bounding box center [970, 145] width 17 height 17
